Goal: Task Accomplishment & Management: Complete application form

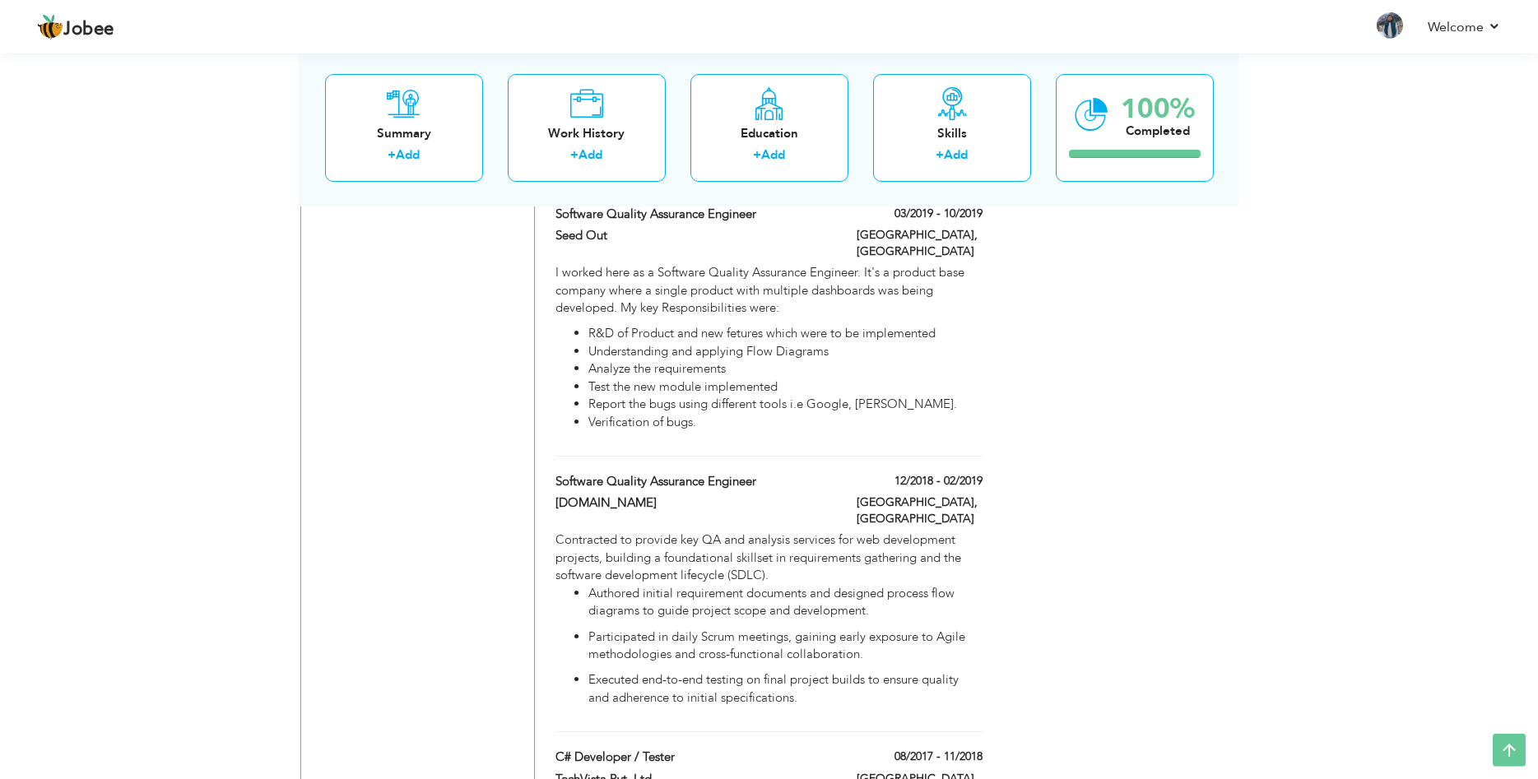
scroll to position [1858, 0]
click at [839, 472] on div "Software Quality Assurance Engineer" at bounding box center [693, 482] width 301 height 21
type input "Software Quality Assurance Engineer"
type input "[DOMAIN_NAME]"
type input "12/2018"
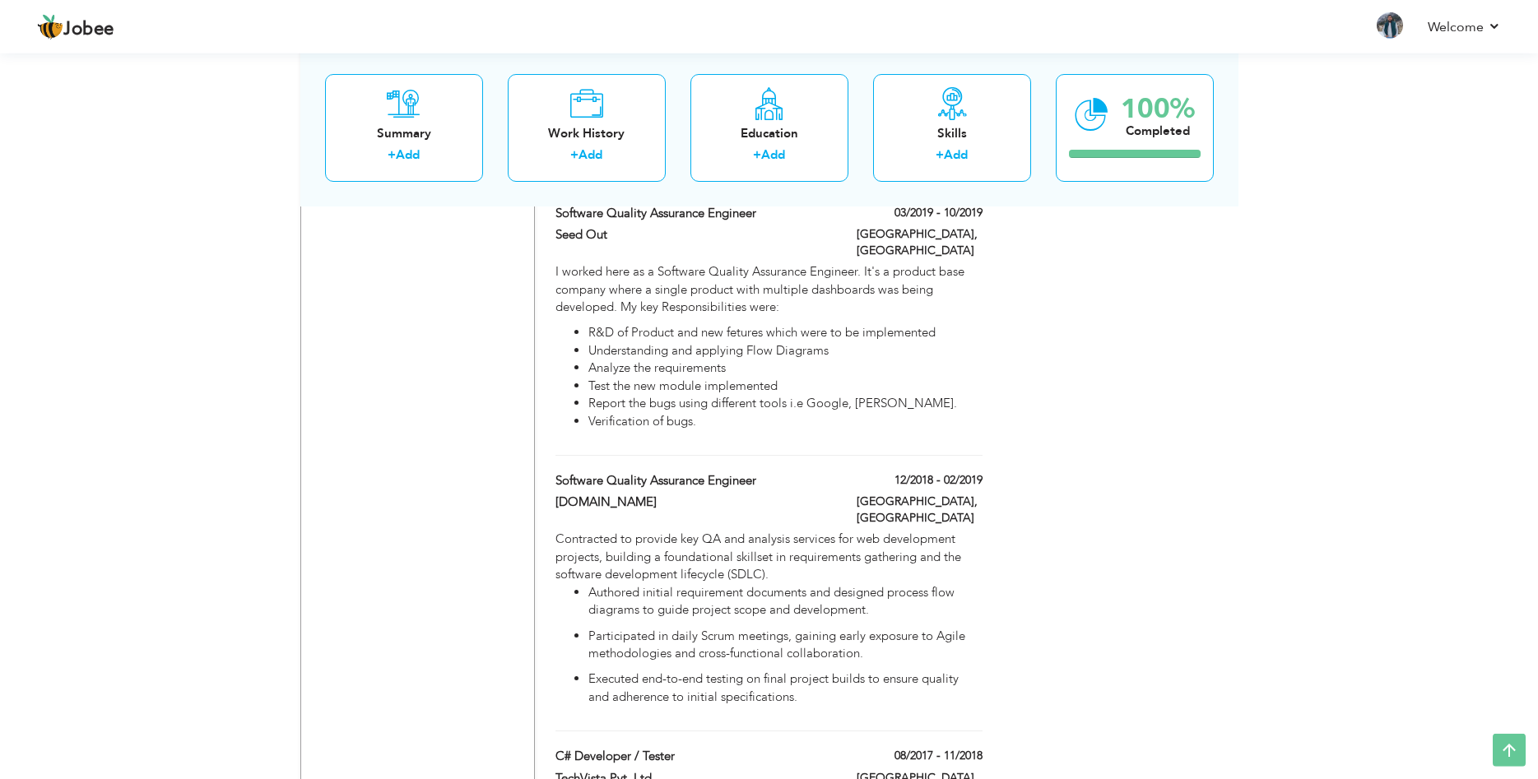
type input "02/2019"
type input "[GEOGRAPHIC_DATA]"
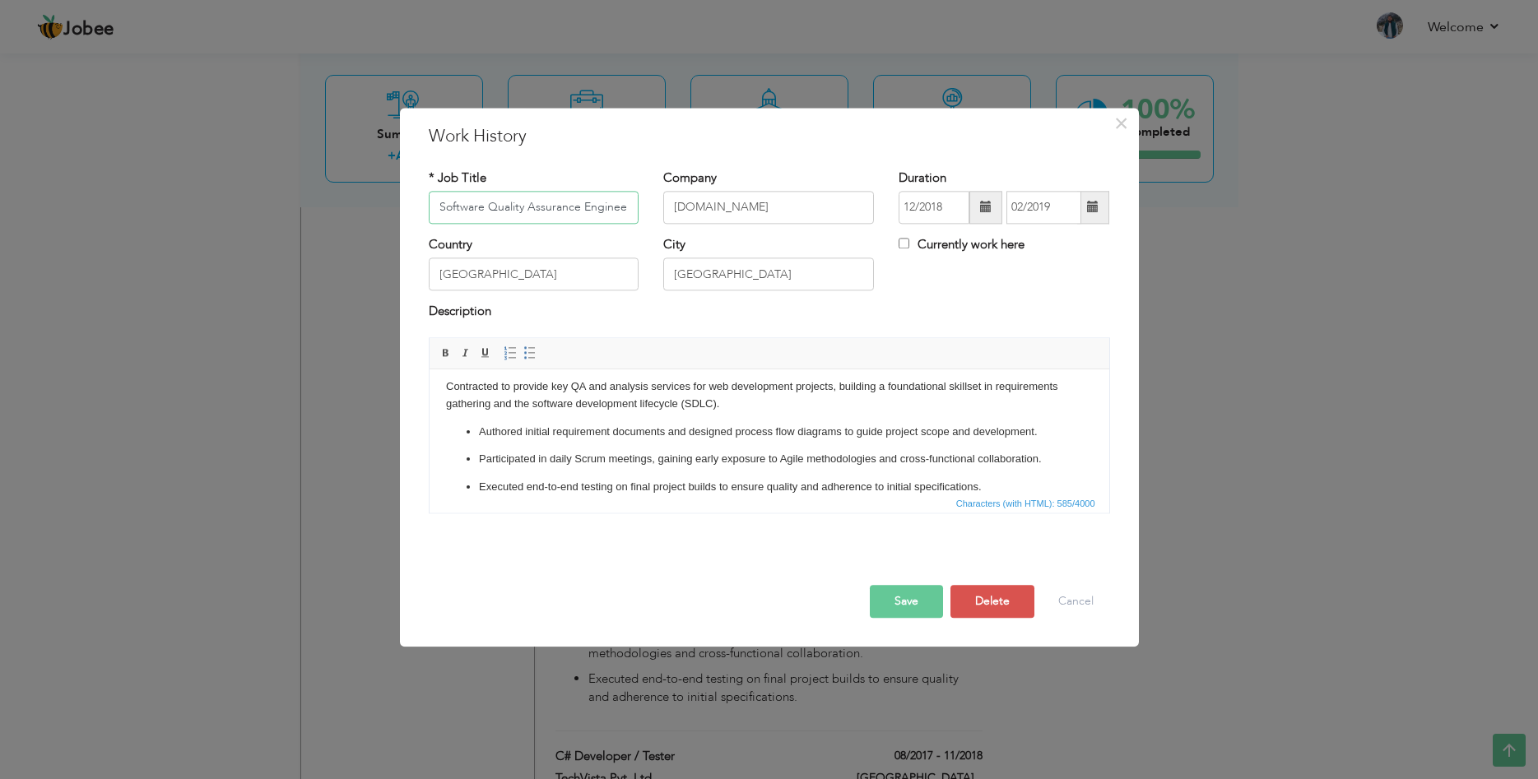
scroll to position [11, 0]
click at [503, 456] on p "Participated in daily Scrum meetings, gaining early exposure to Agile methodolo…" at bounding box center [768, 456] width 581 height 17
click at [1073, 603] on button "Cancel" at bounding box center [1076, 601] width 68 height 33
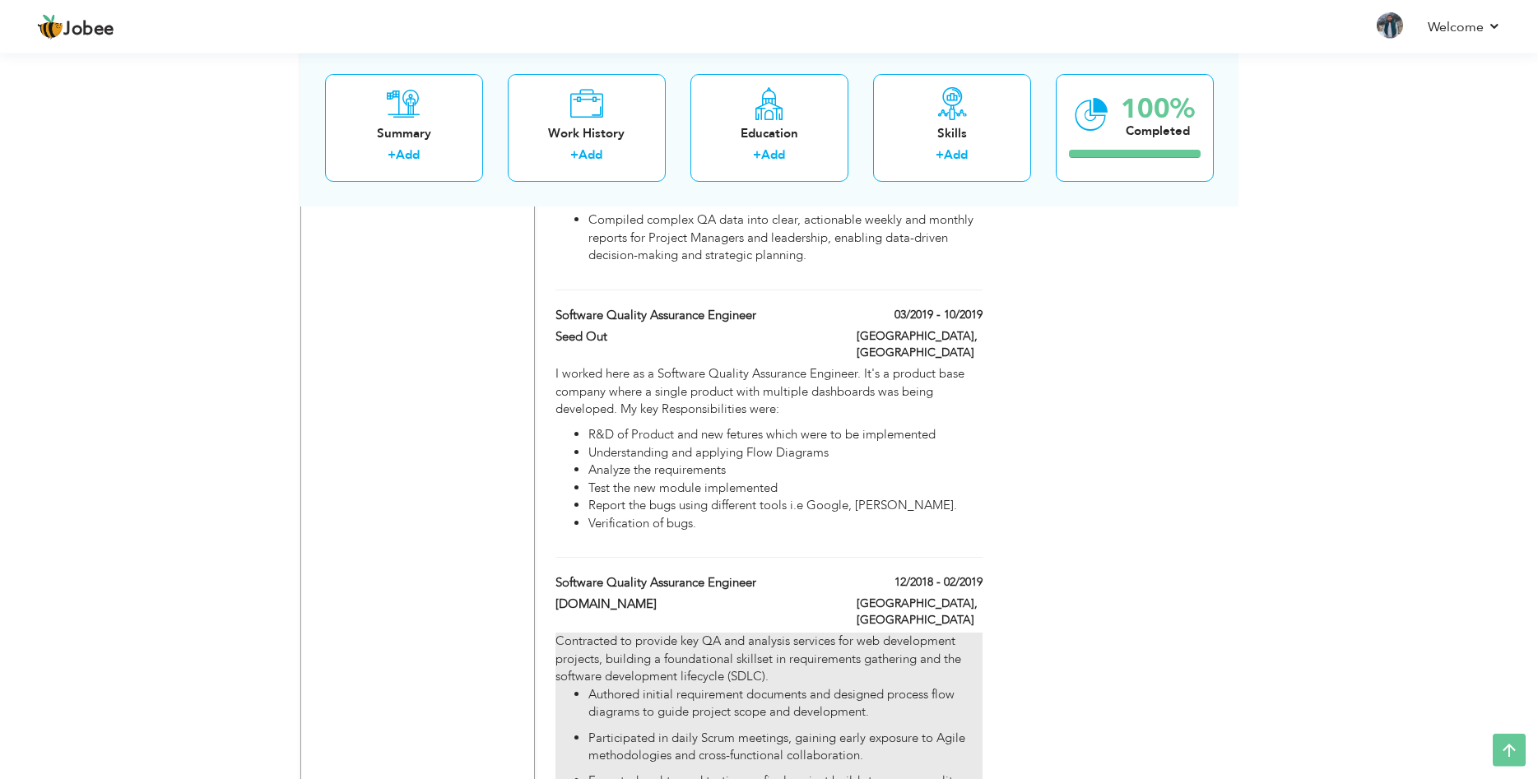
scroll to position [1738, 0]
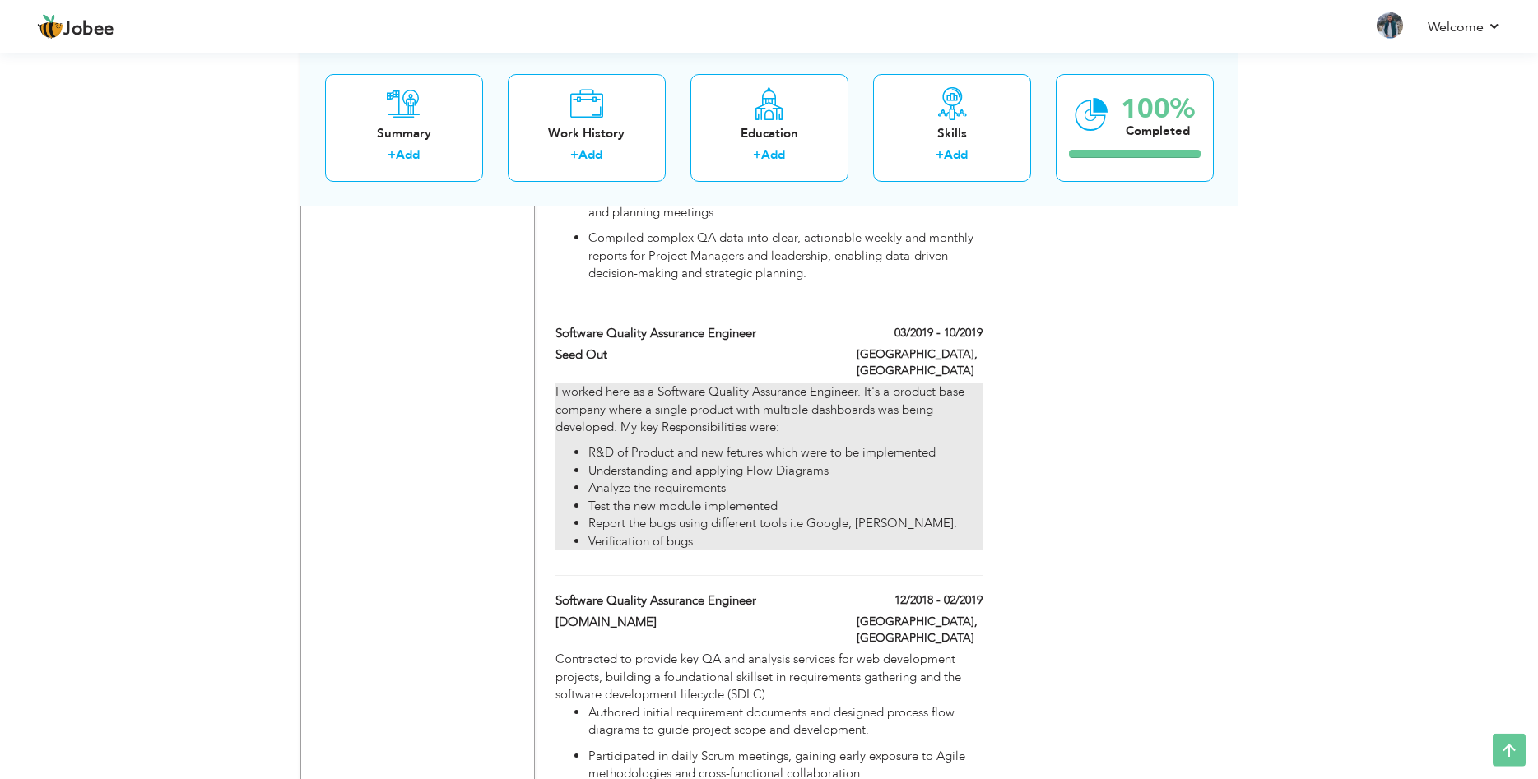
click at [875, 462] on li "Understanding and applying Flow Diagrams" at bounding box center [784, 470] width 393 height 17
type input "Seed Out"
type input "03/2019"
type input "10/2019"
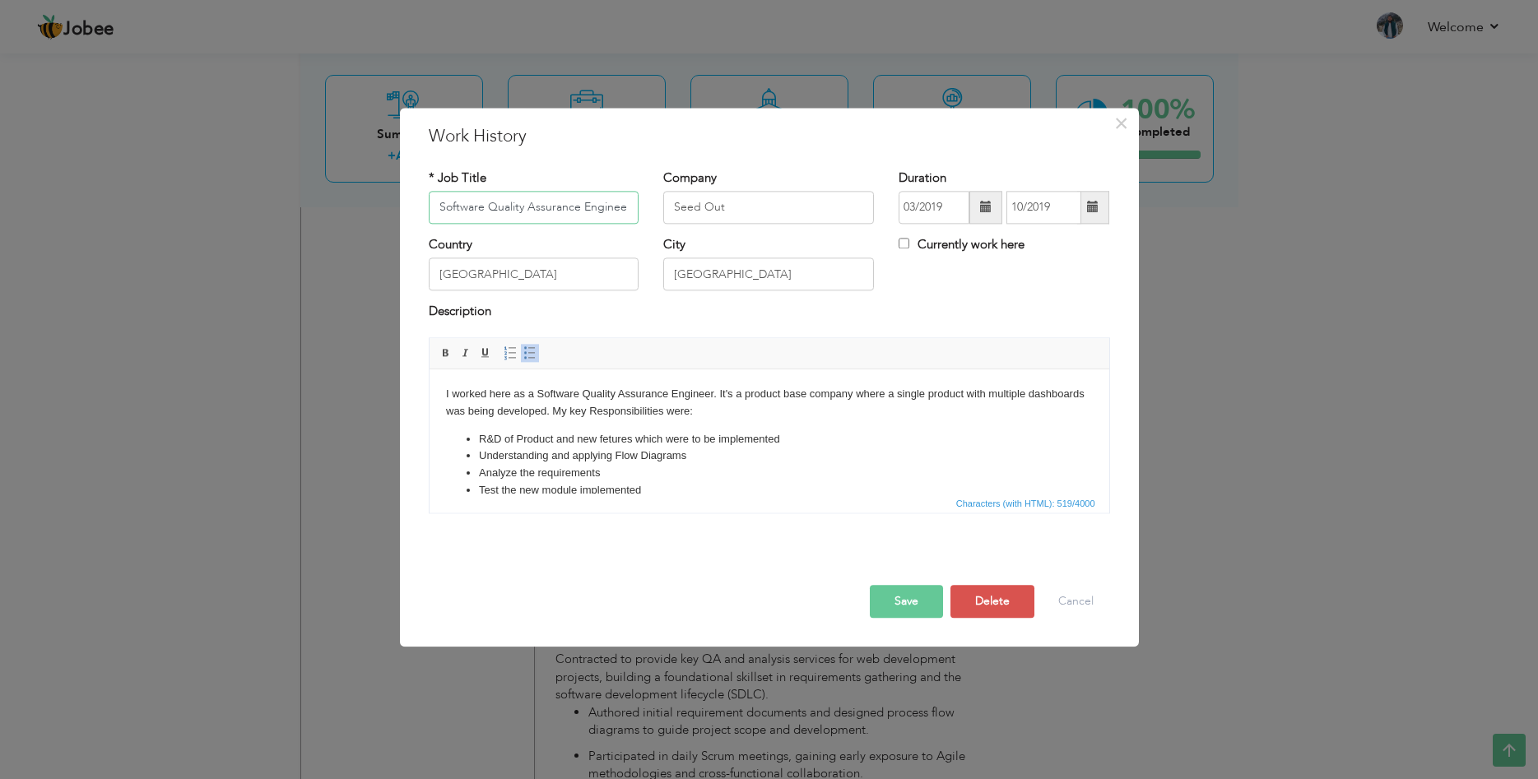
scroll to position [41, 0]
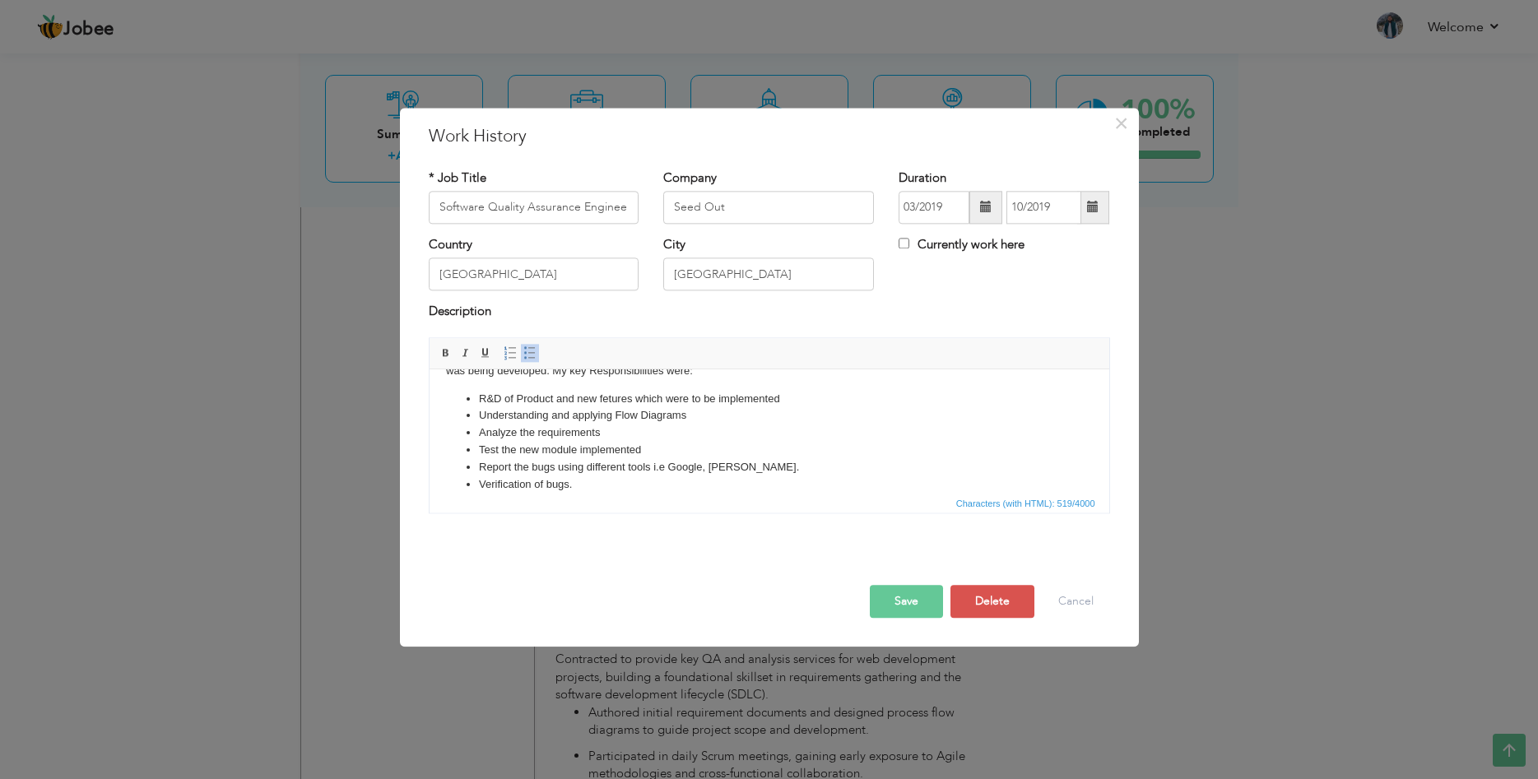
click at [506, 478] on li "Verification of bugs." at bounding box center [768, 484] width 581 height 17
click at [924, 600] on button "Save" at bounding box center [906, 601] width 73 height 33
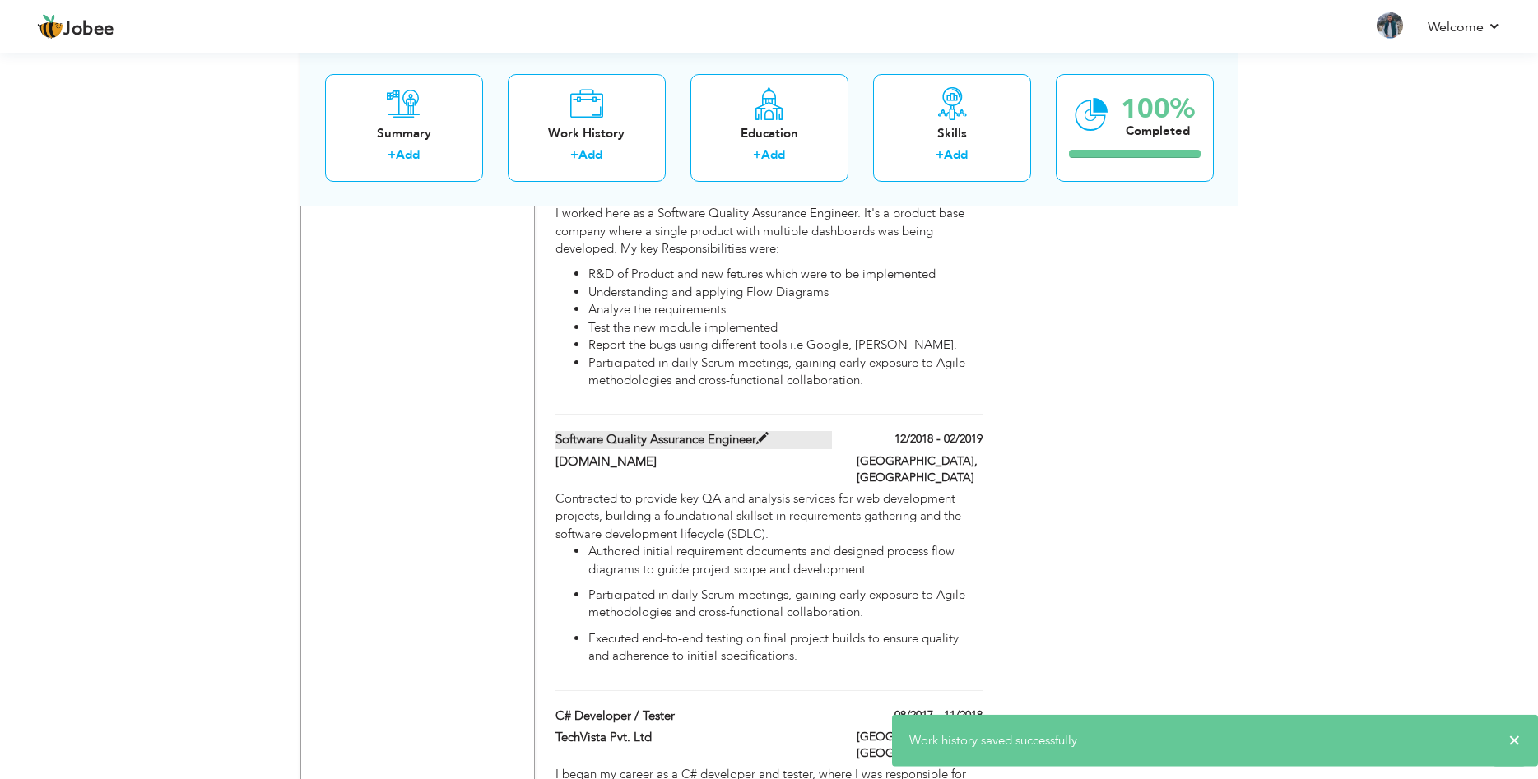
scroll to position [1921, 0]
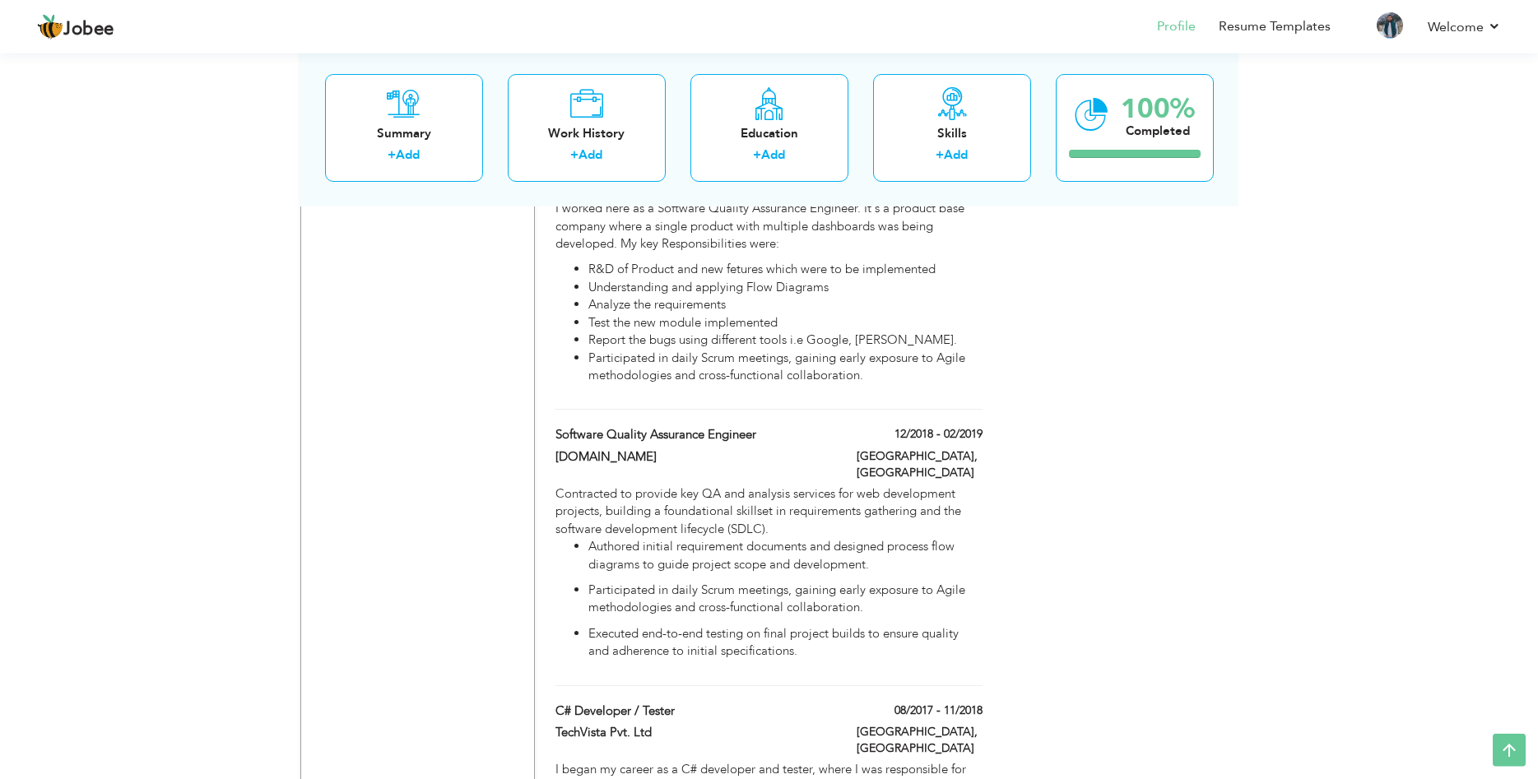
click at [846, 426] on div "Software Quality Assurance Engineer 12/2018 - 02/2019" at bounding box center [768, 436] width 451 height 21
type input "[DOMAIN_NAME]"
type input "12/2018"
type input "02/2019"
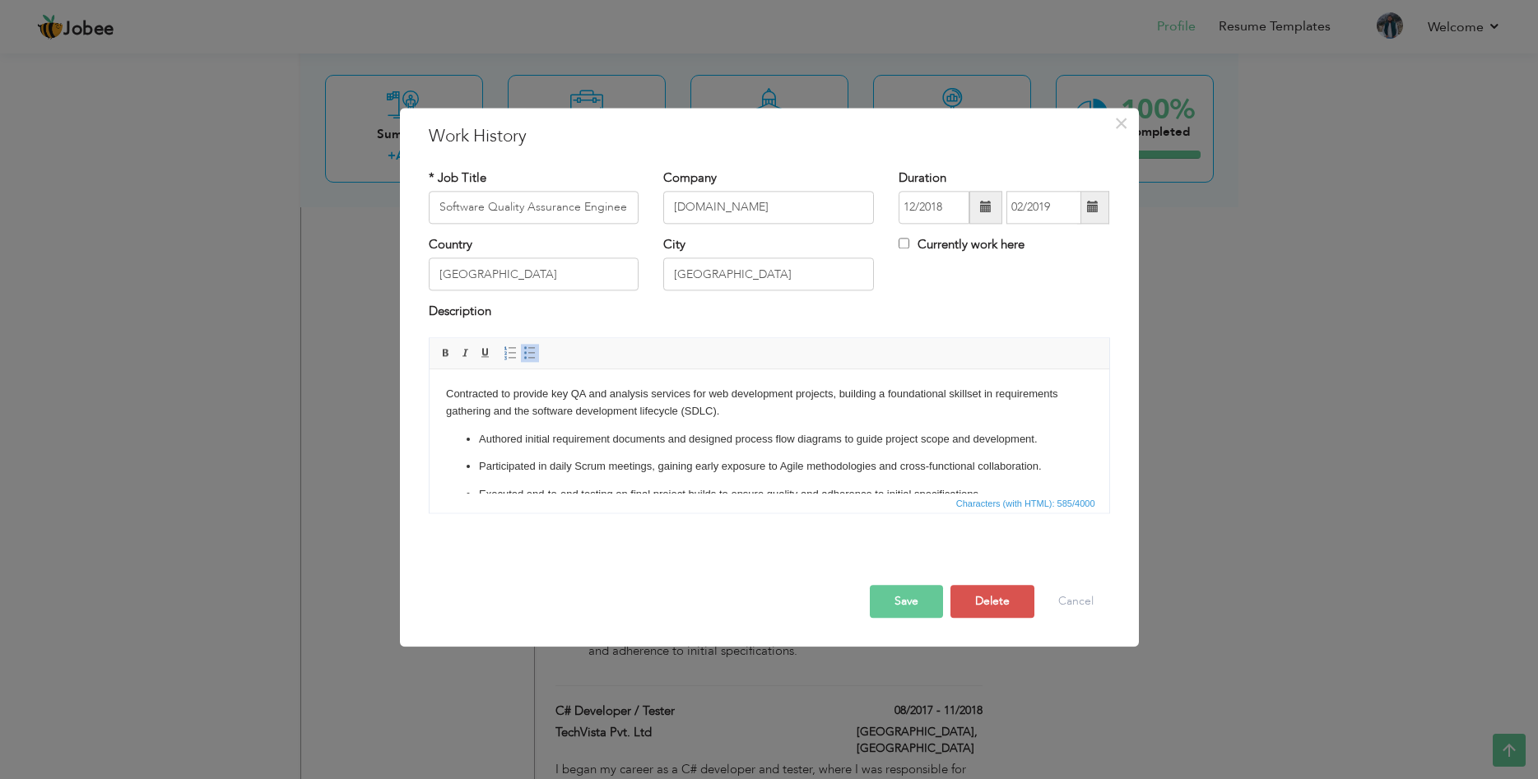
scroll to position [0, 0]
click at [1004, 599] on button "Delete" at bounding box center [992, 601] width 84 height 33
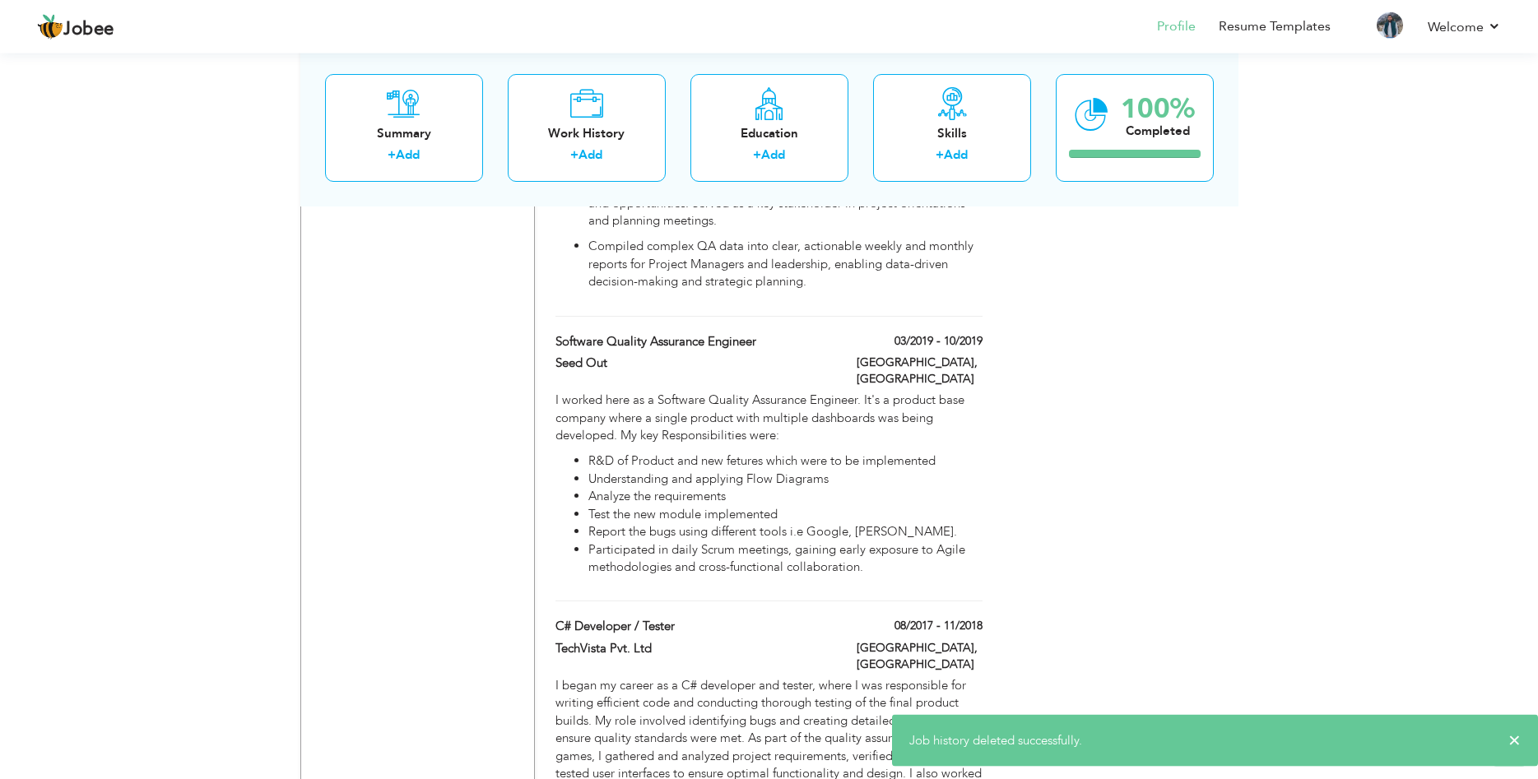
scroll to position [1723, 0]
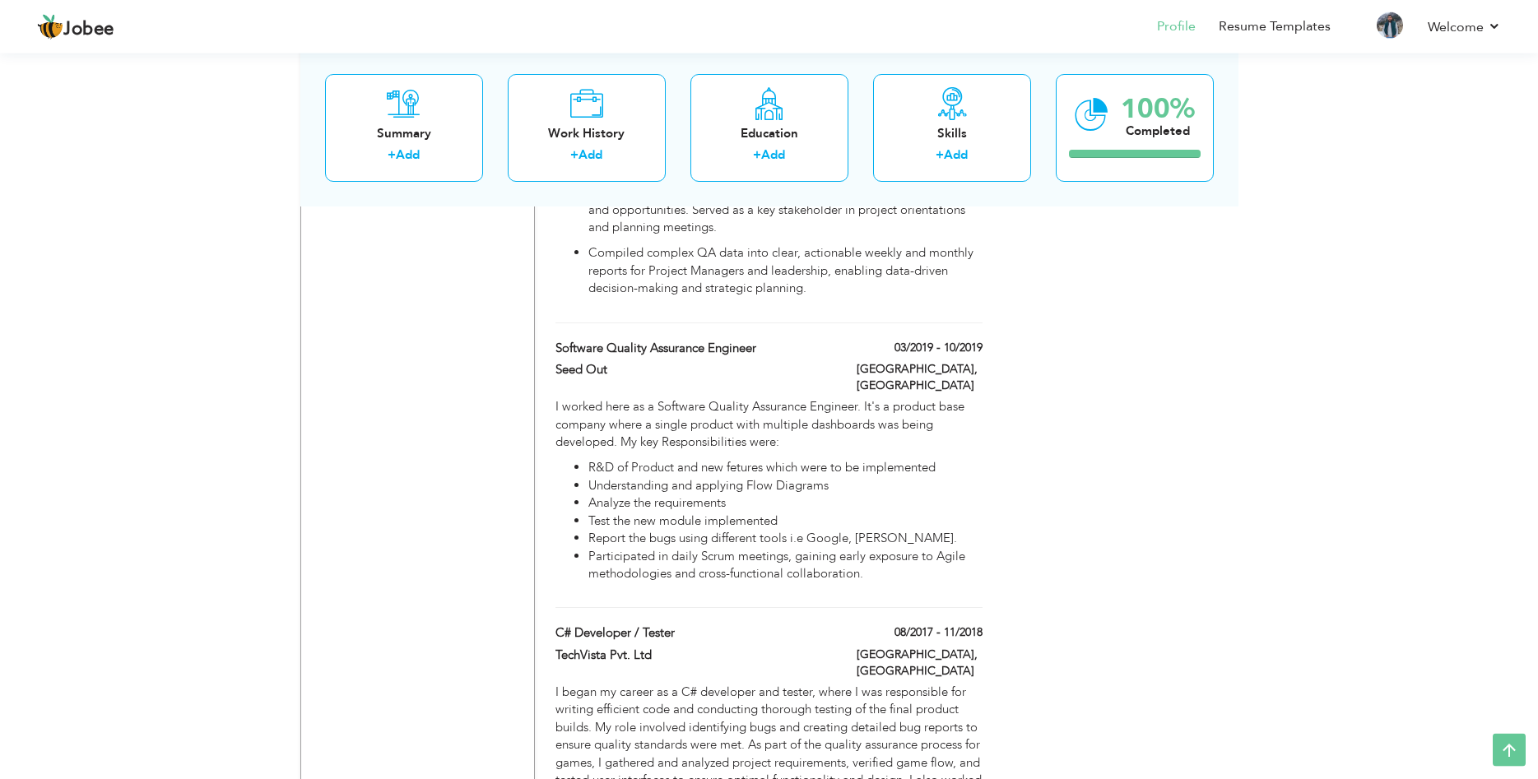
click at [847, 340] on div "03/2019 - 10/2019" at bounding box center [919, 350] width 151 height 21
type input "Seed Out"
type input "03/2019"
type input "10/2019"
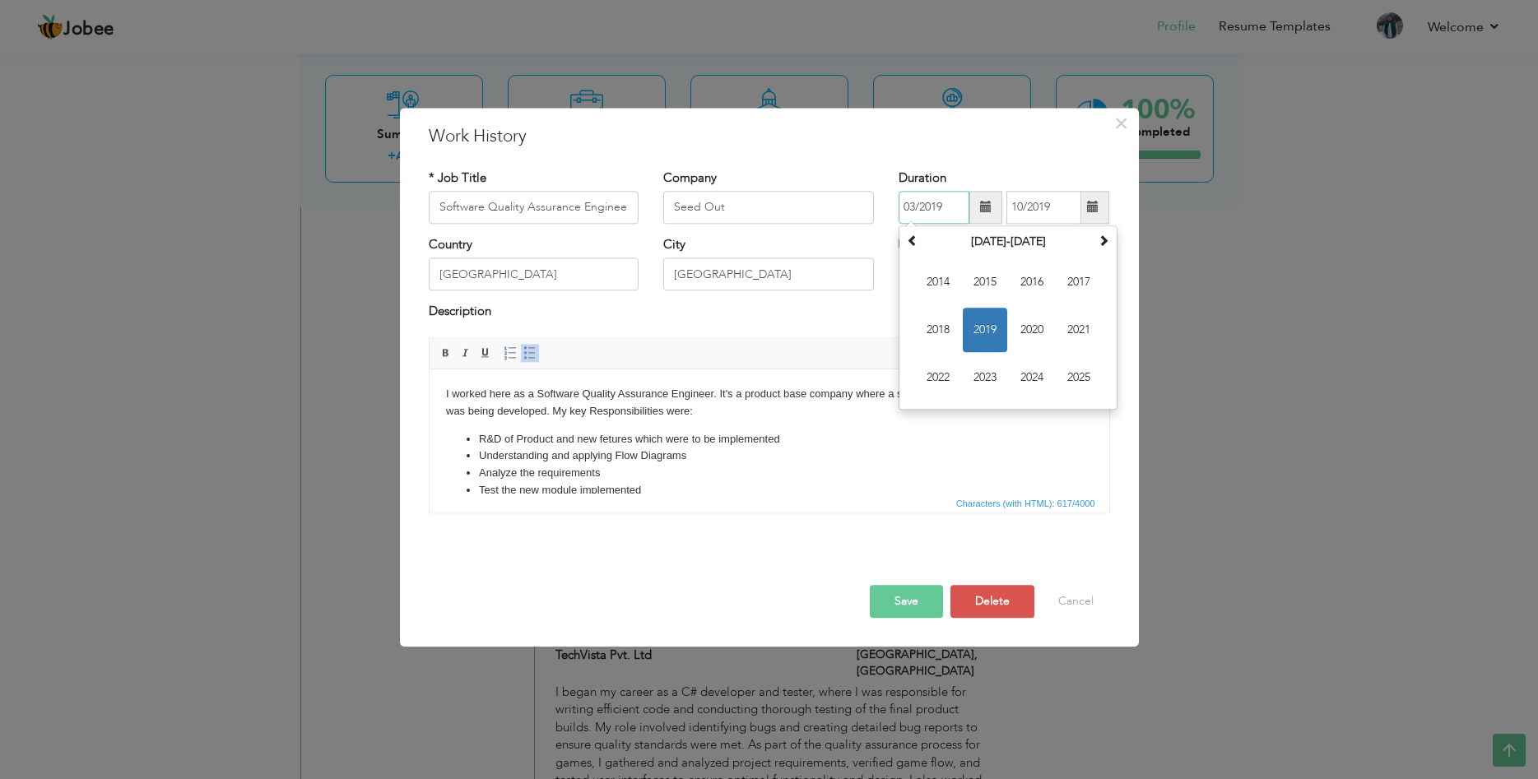
click at [912, 204] on input "03/2019" at bounding box center [933, 207] width 71 height 33
click at [988, 328] on span "2019" at bounding box center [985, 330] width 44 height 44
click at [984, 285] on span "Feb" at bounding box center [985, 282] width 44 height 44
type input "02/2019"
click at [908, 601] on button "Save" at bounding box center [906, 601] width 73 height 33
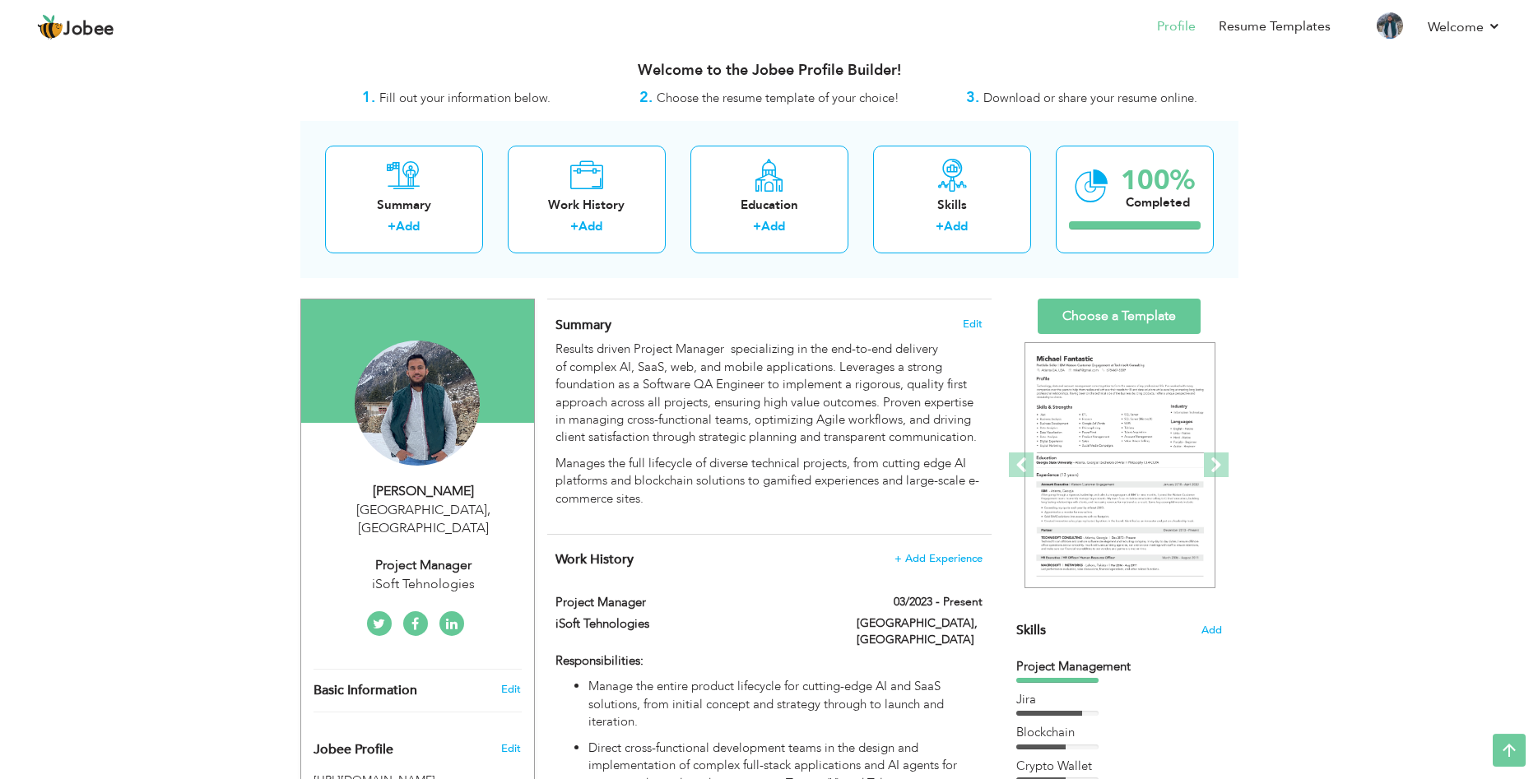
scroll to position [0, 0]
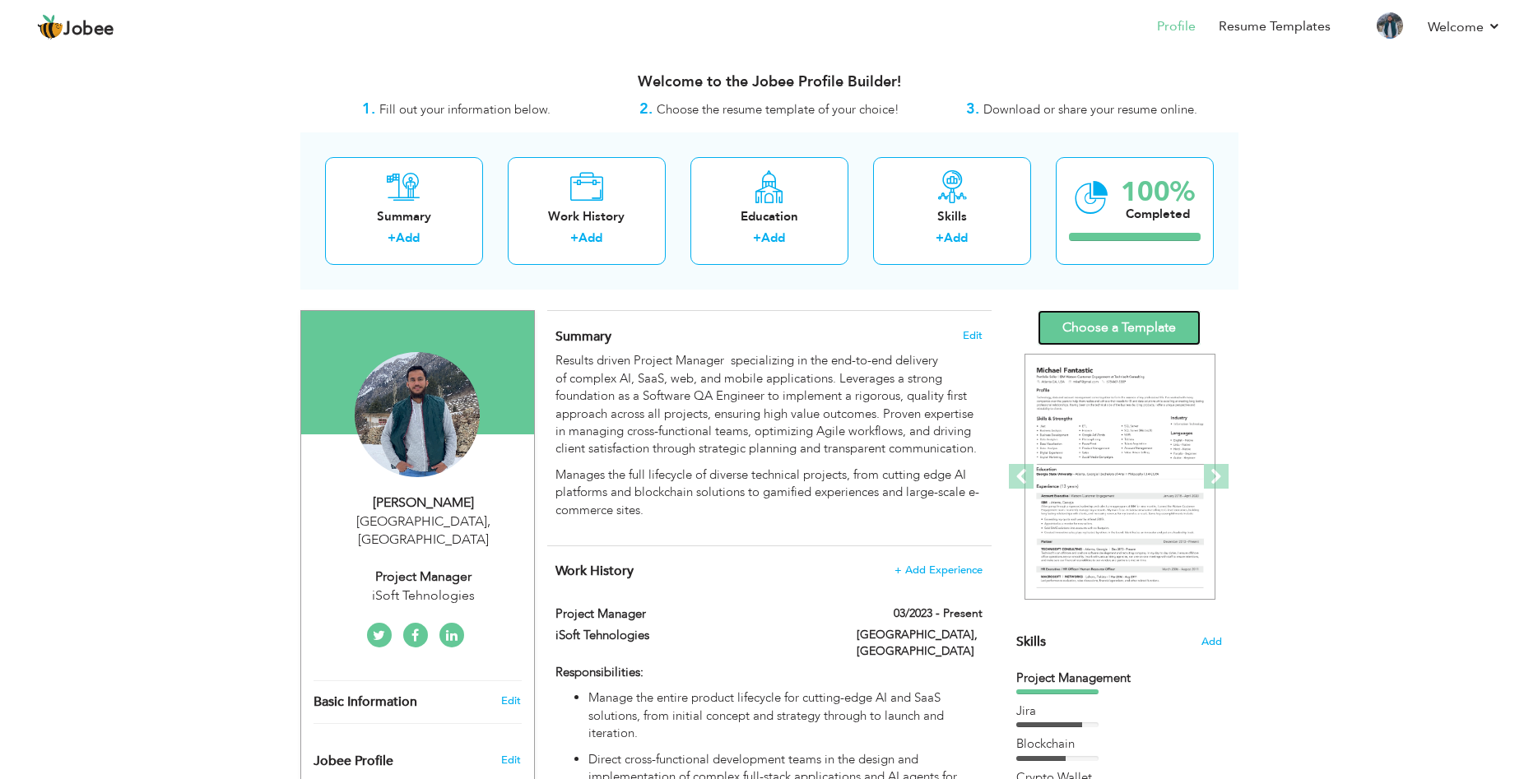
click at [1109, 318] on link "Choose a Template" at bounding box center [1118, 327] width 163 height 35
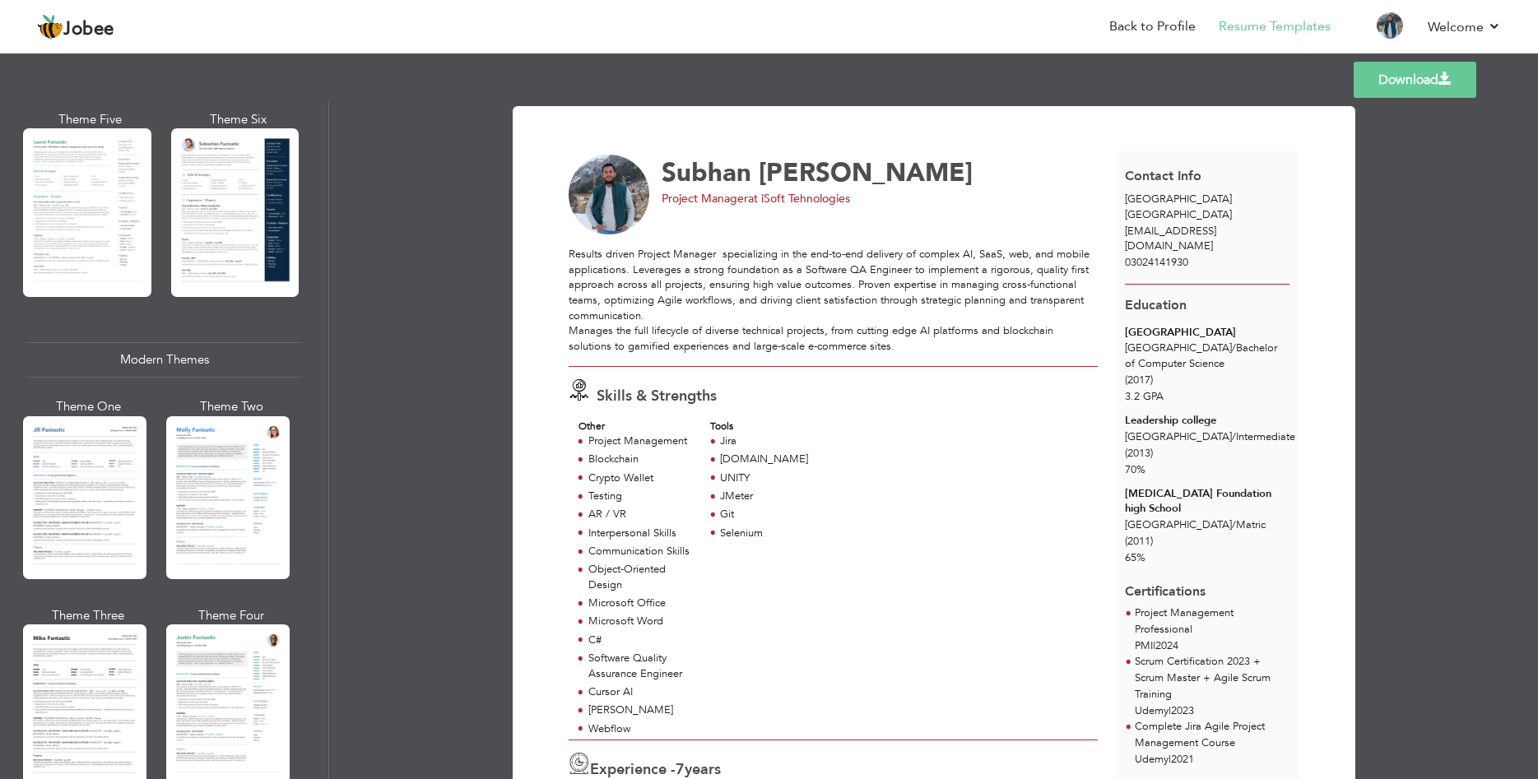
scroll to position [521, 0]
click at [231, 513] on div at bounding box center [227, 496] width 123 height 163
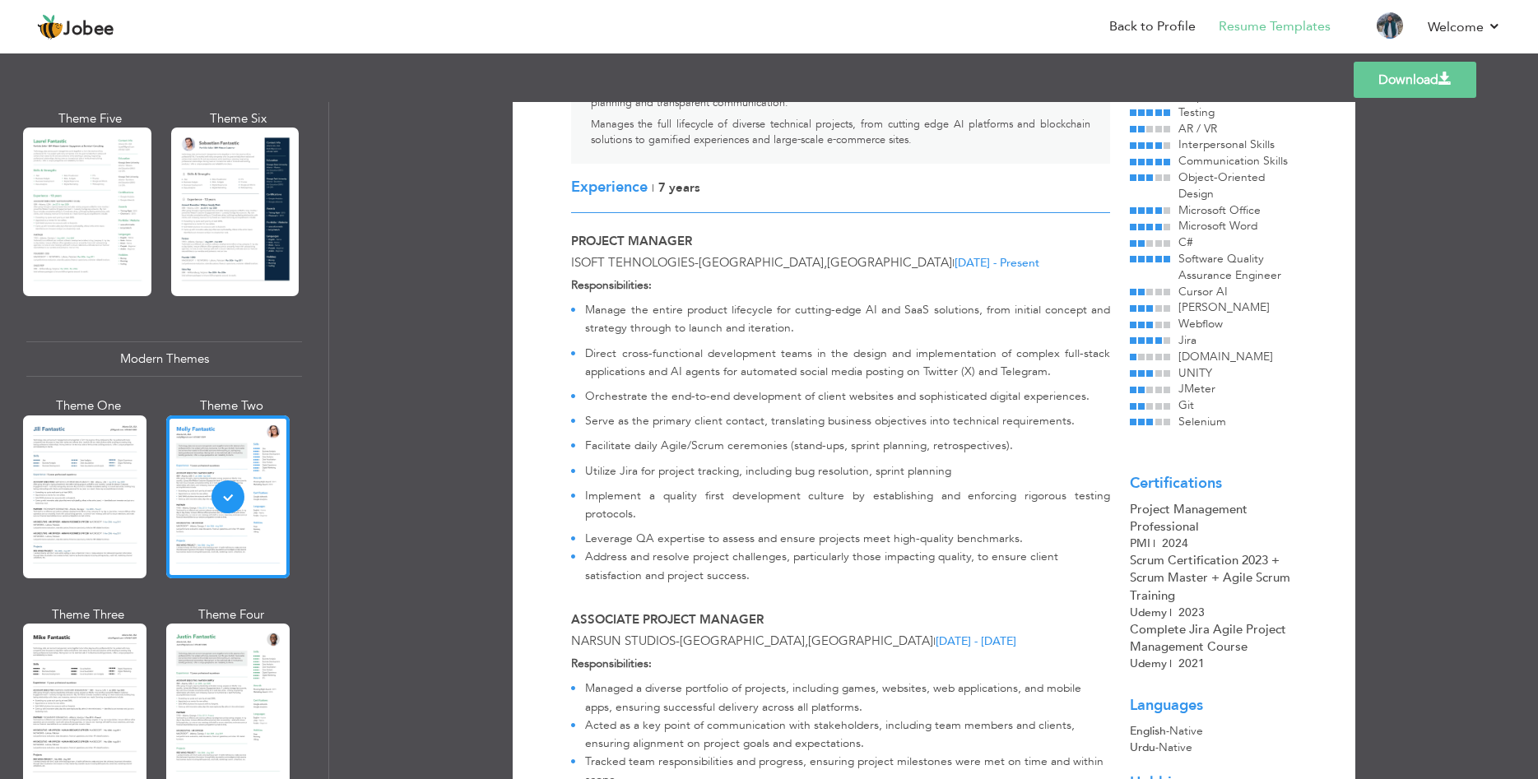
scroll to position [0, 0]
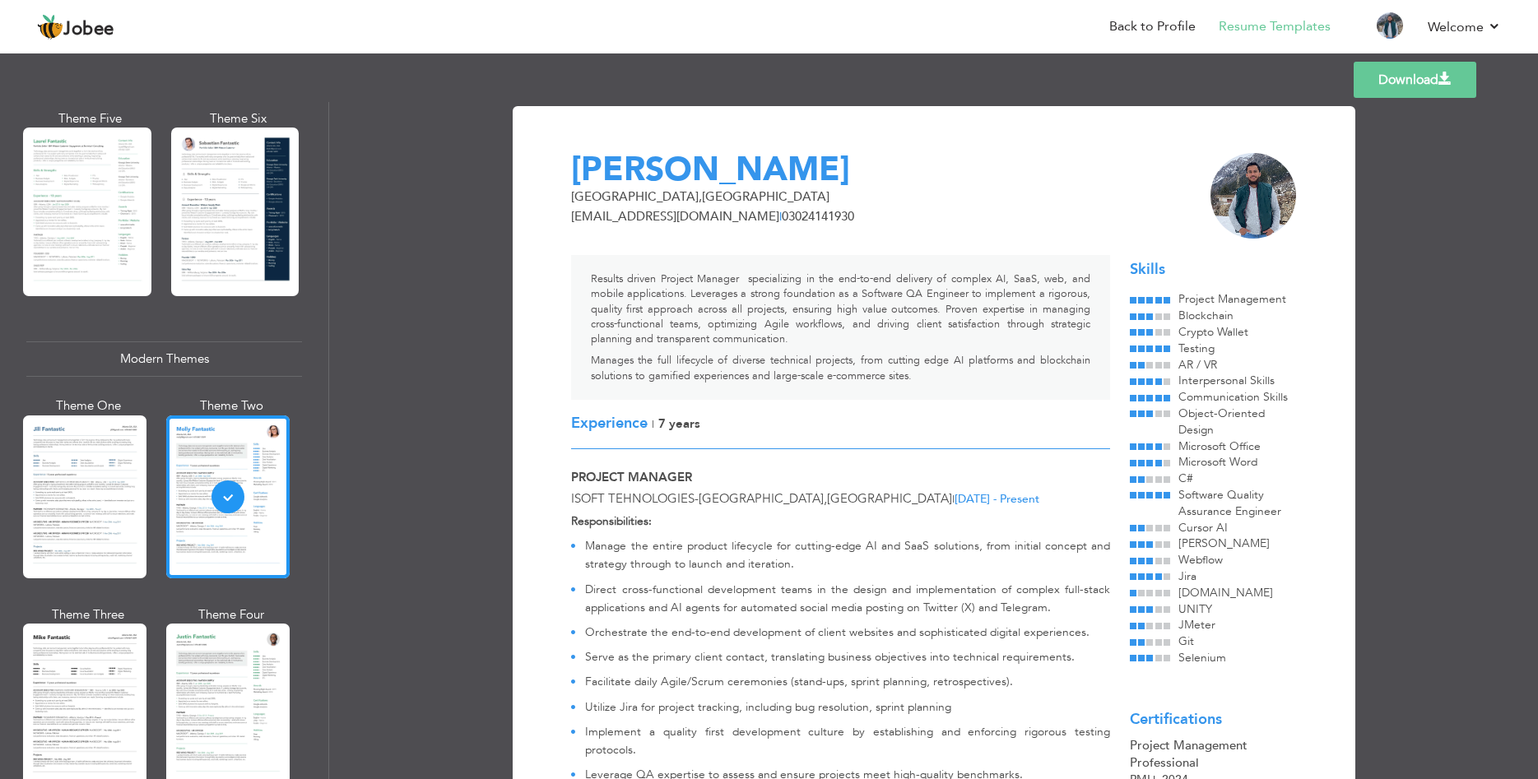
click at [1438, 83] on link "Download" at bounding box center [1414, 80] width 123 height 36
